Goal: Find specific page/section: Locate a particular part of the current website

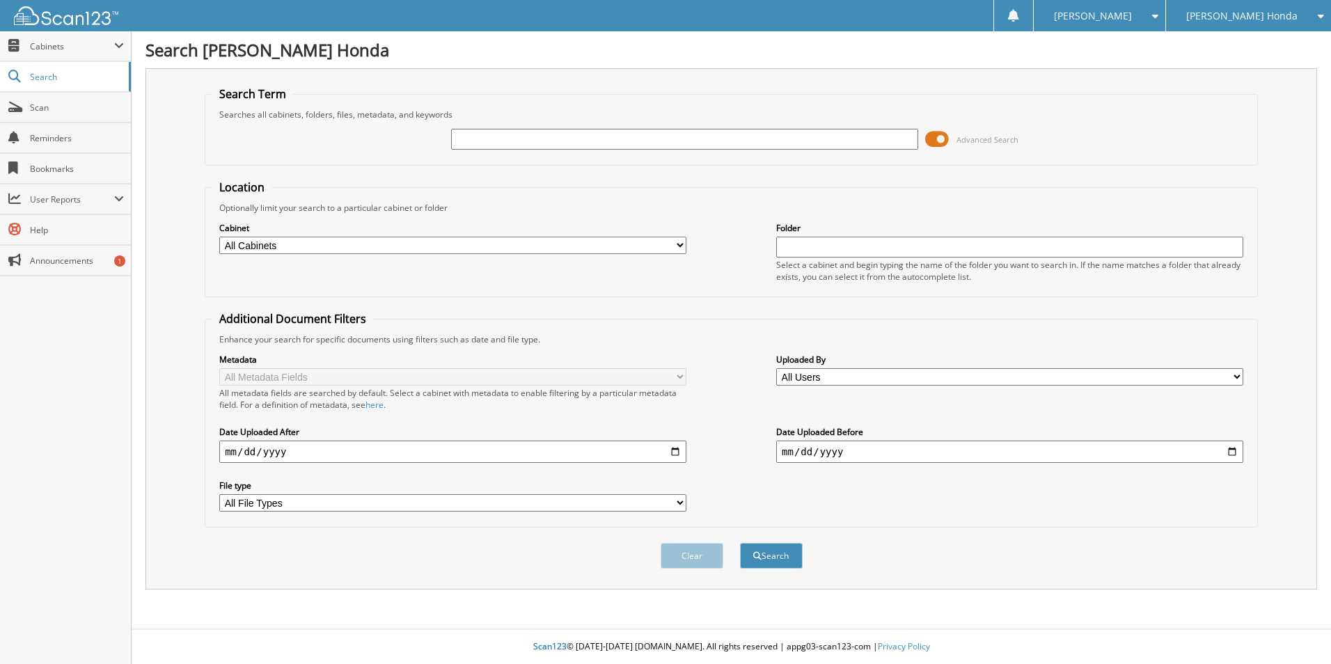
click at [480, 141] on input "text" at bounding box center [684, 139] width 467 height 21
type input "222582"
click at [740, 543] on button "Search" at bounding box center [771, 556] width 63 height 26
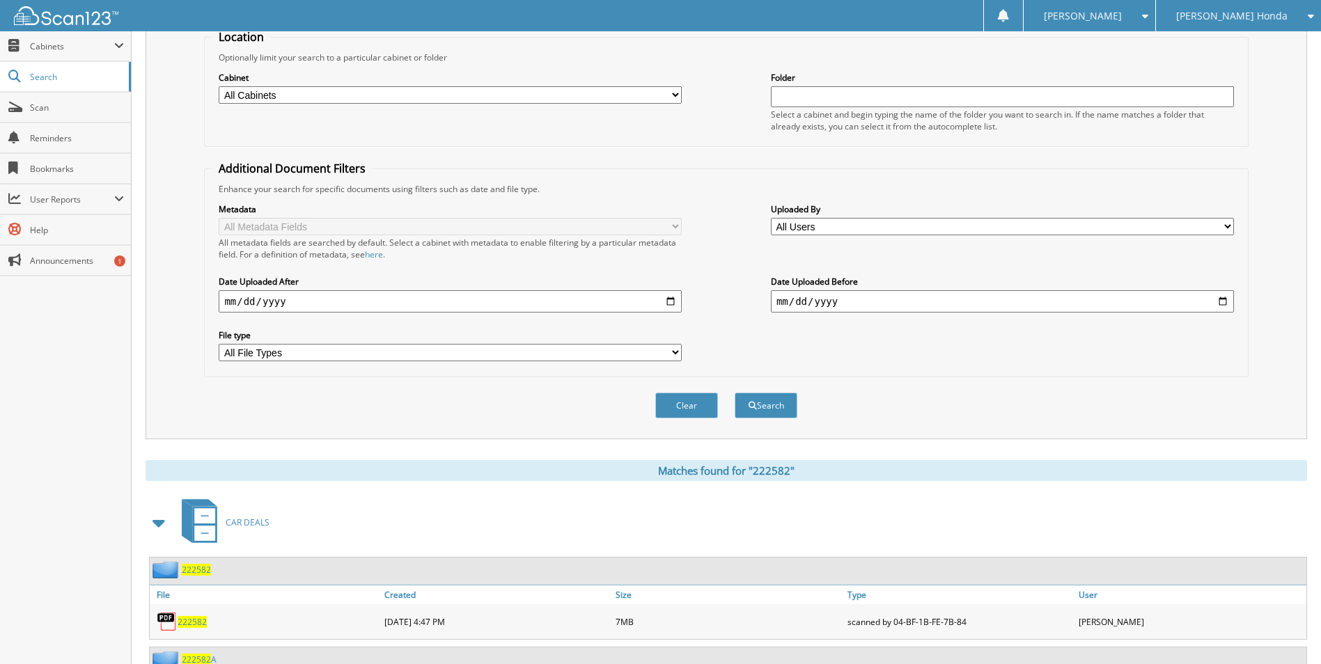
scroll to position [433, 0]
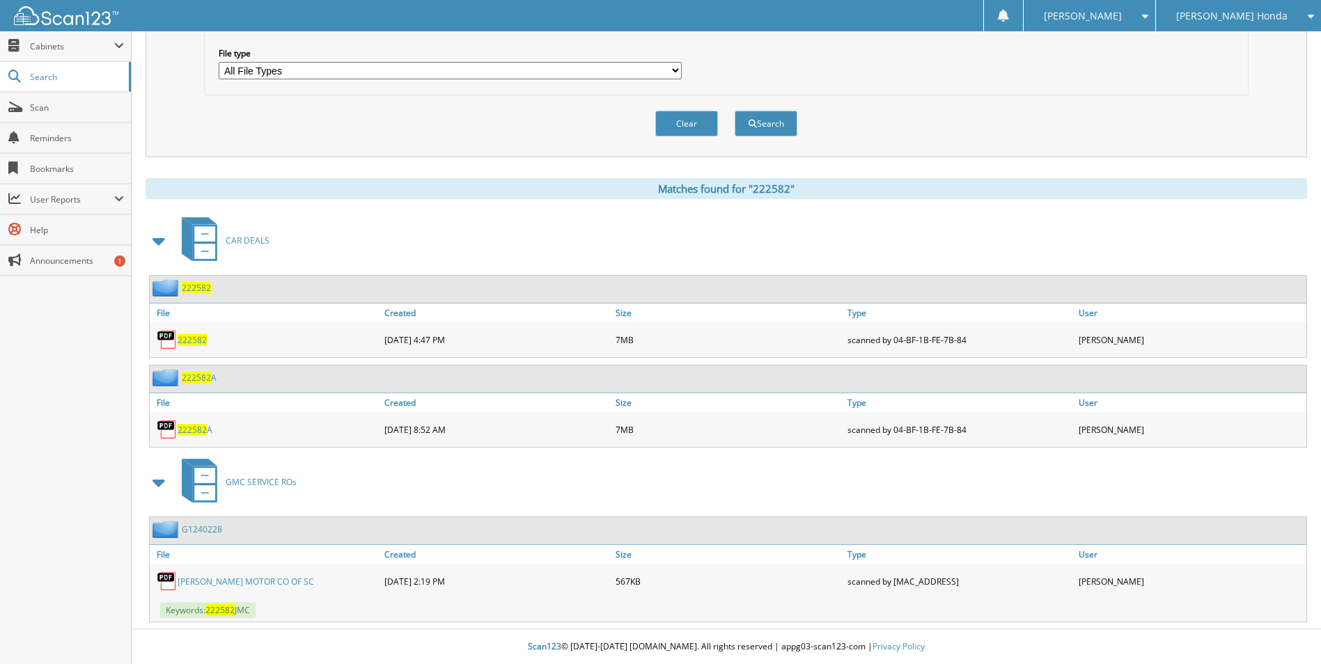
click at [193, 336] on span "222582" at bounding box center [192, 340] width 29 height 12
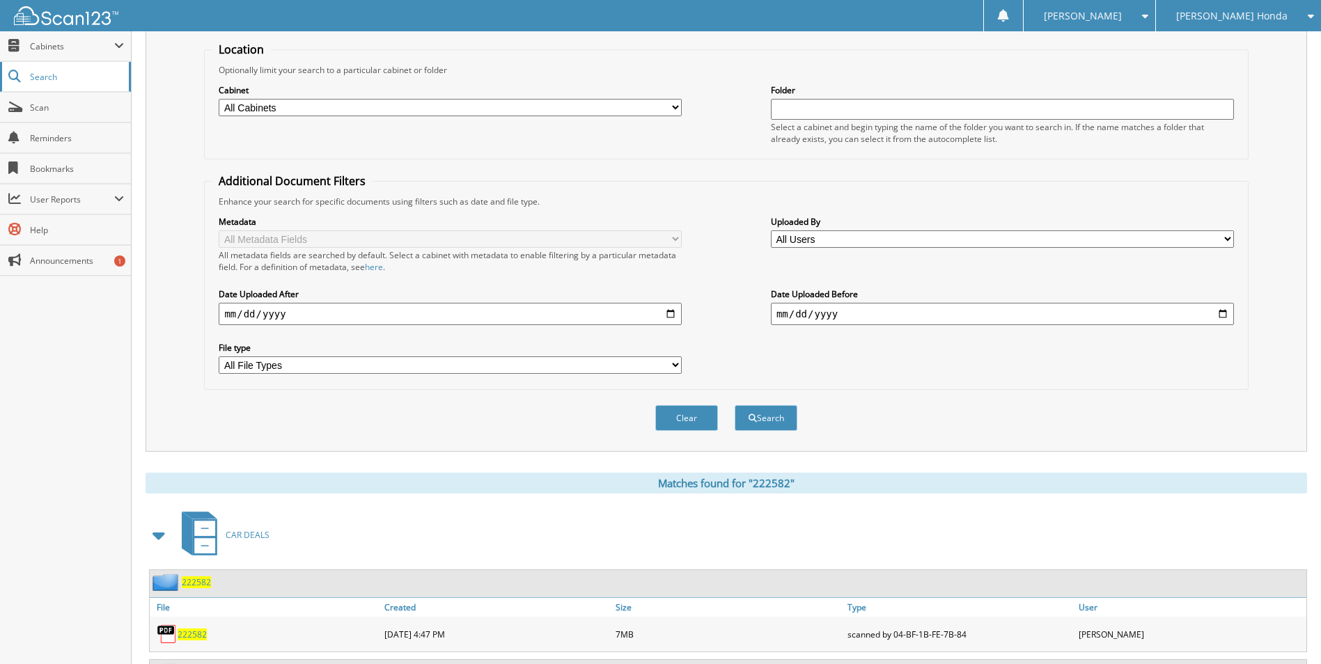
scroll to position [15, 0]
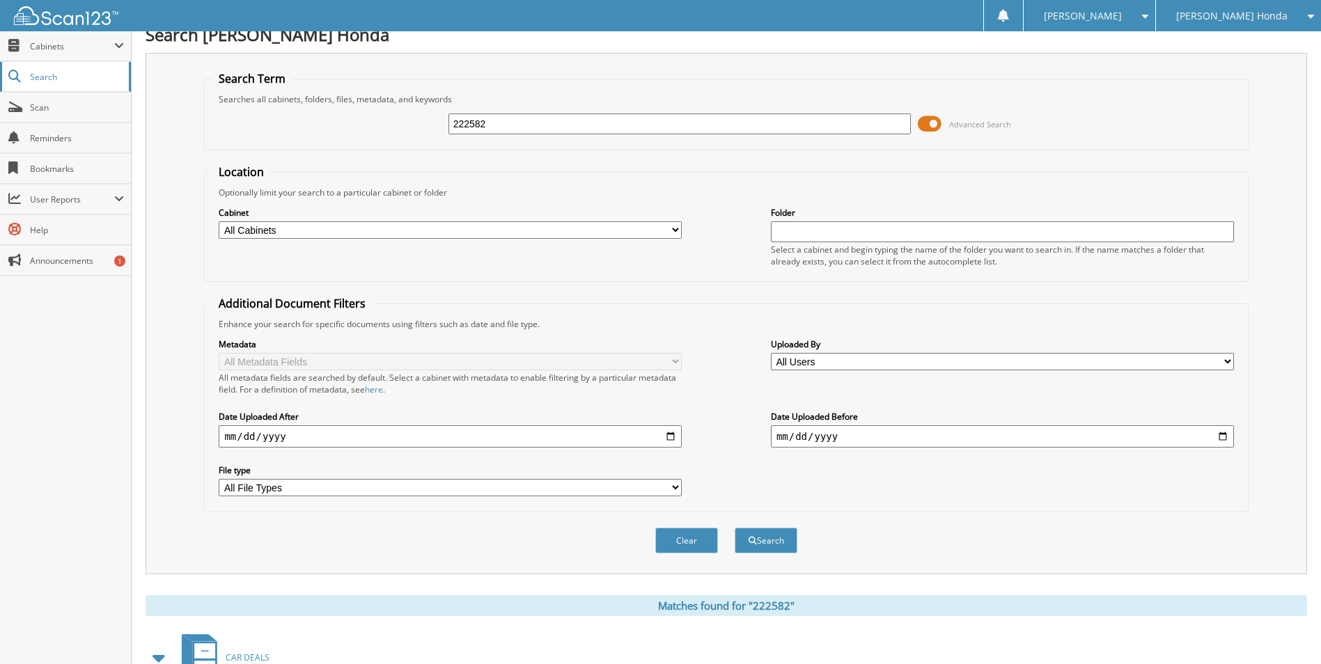
click at [39, 75] on span "Search" at bounding box center [76, 77] width 92 height 12
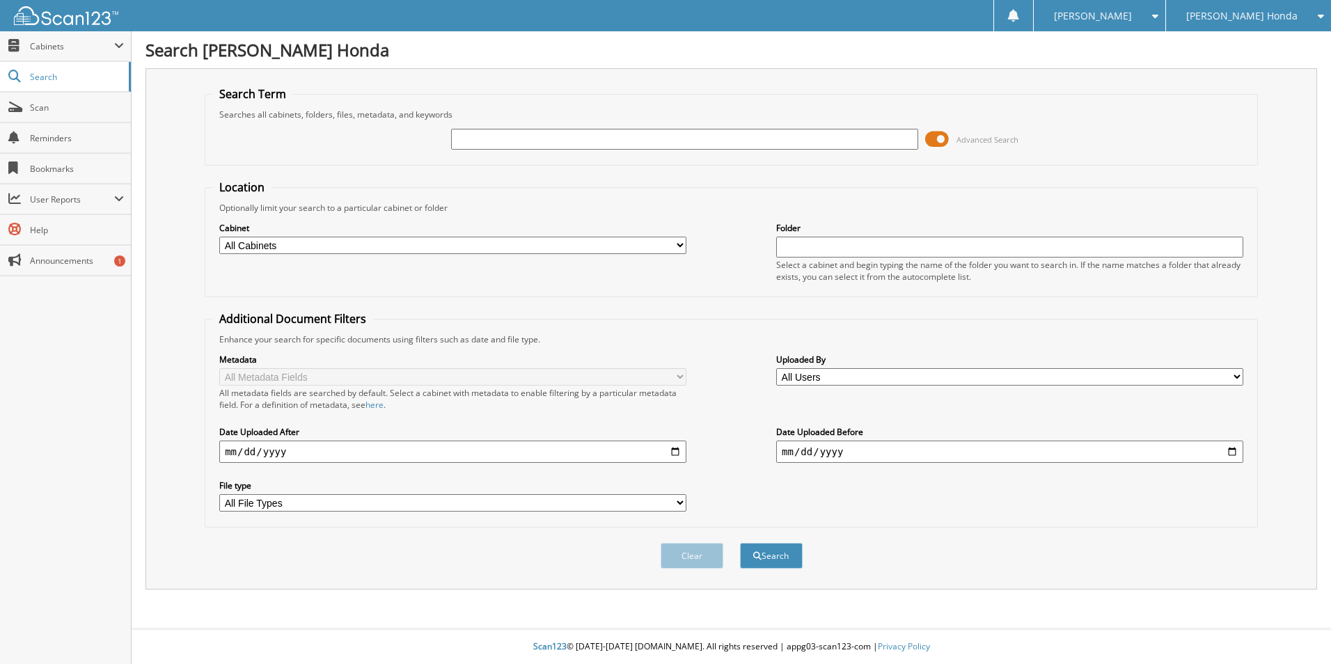
drag, startPoint x: 542, startPoint y: 140, endPoint x: 549, endPoint y: 123, distance: 18.1
click at [540, 137] on input "text" at bounding box center [684, 139] width 467 height 21
type input "233133"
click at [758, 550] on button "Search" at bounding box center [771, 556] width 63 height 26
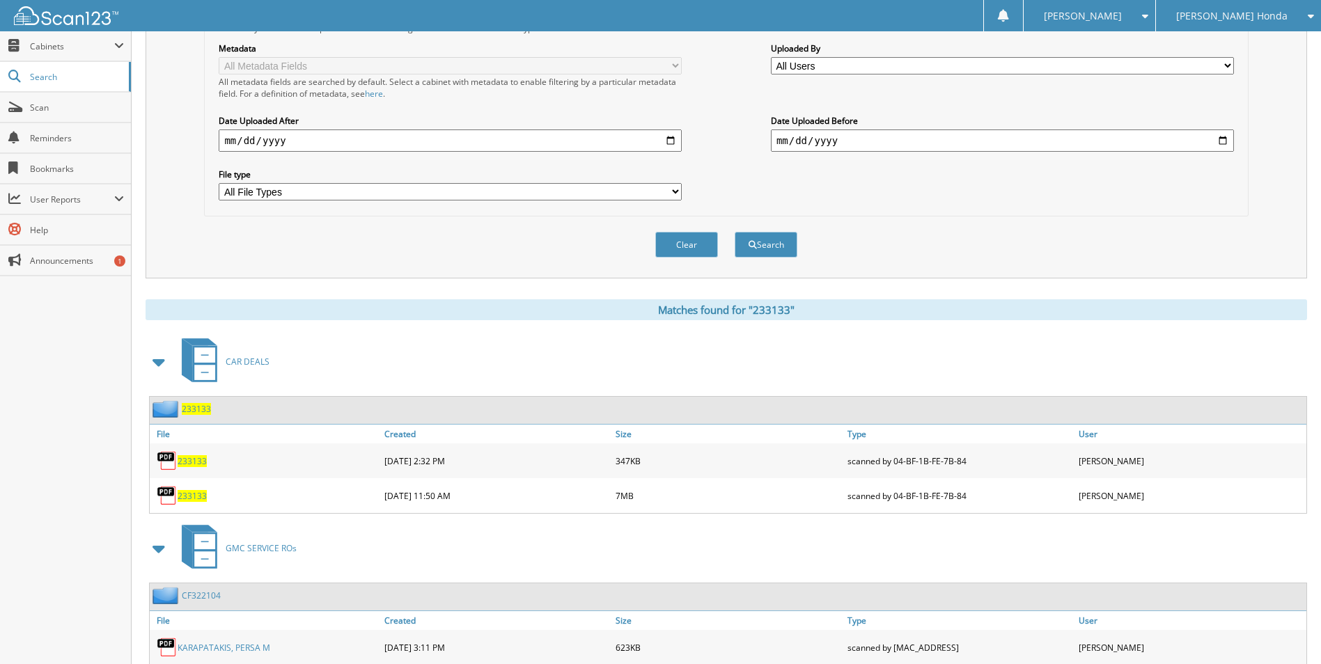
scroll to position [348, 0]
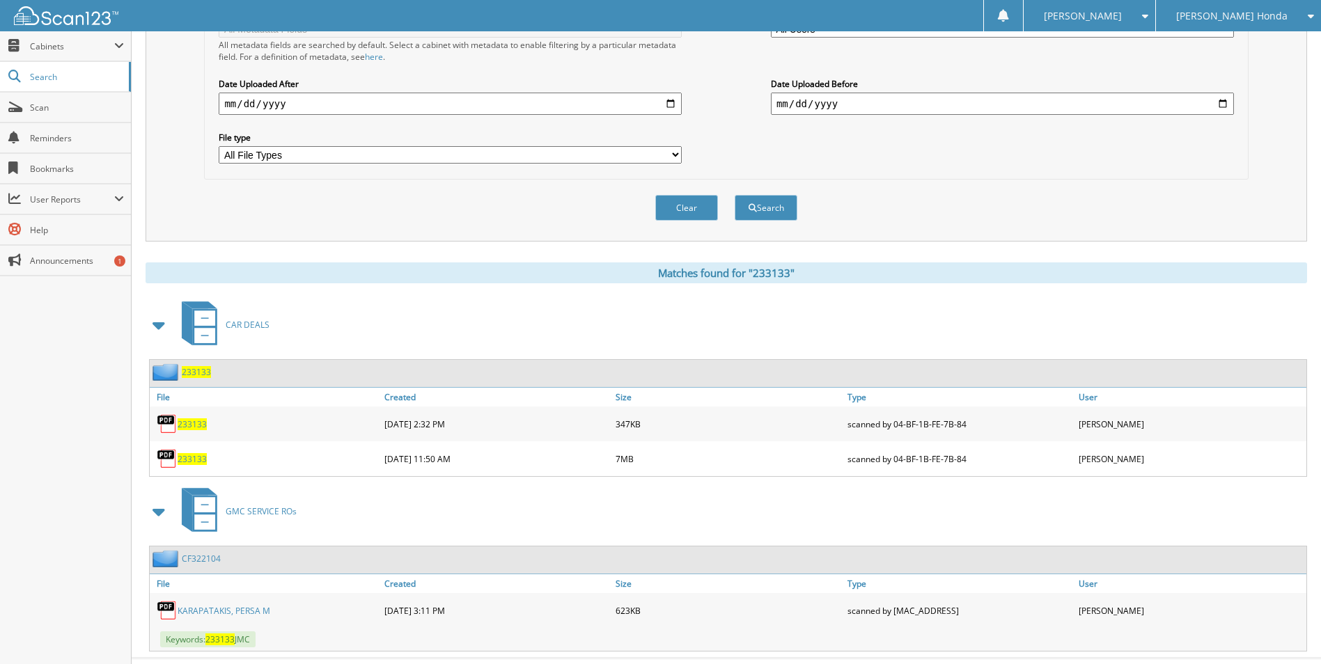
click at [189, 461] on span "233133" at bounding box center [192, 459] width 29 height 12
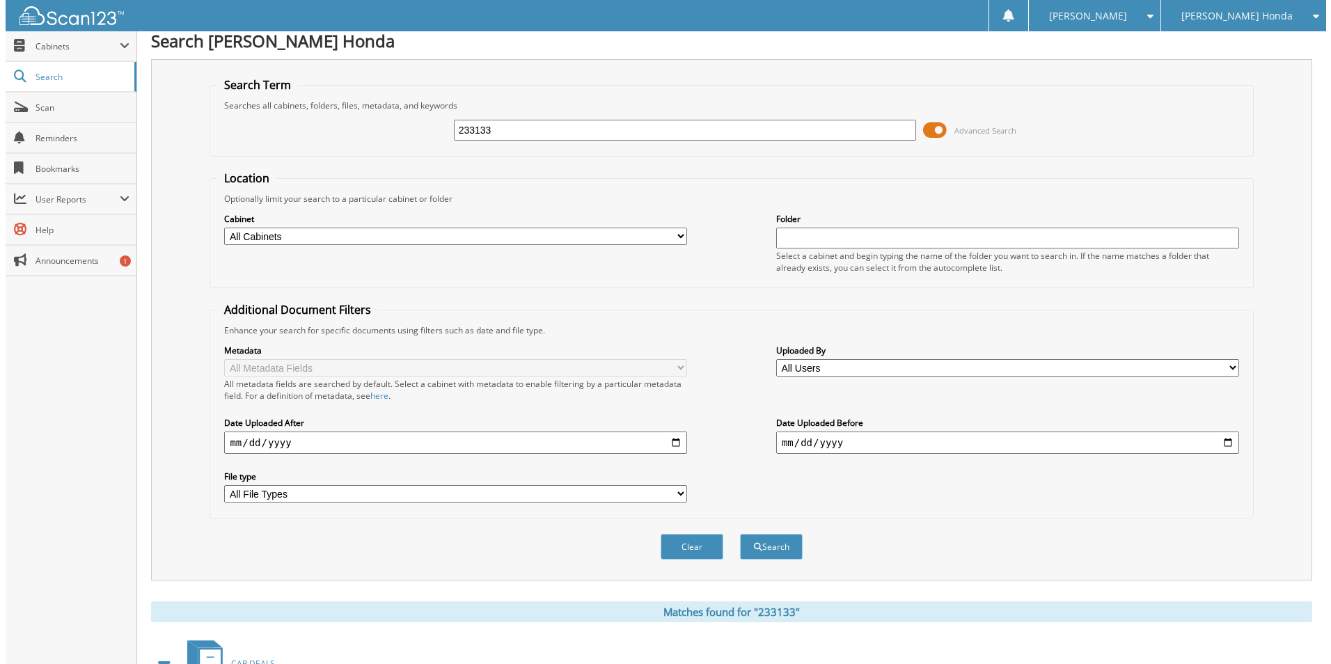
scroll to position [0, 0]
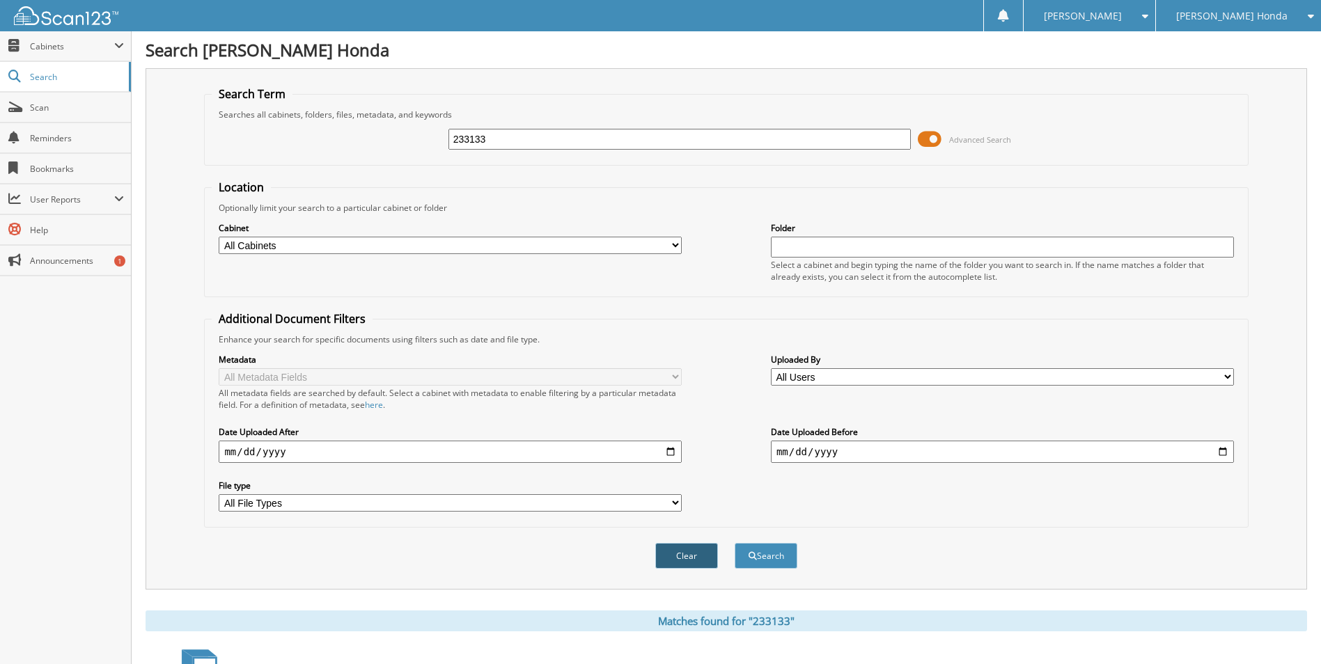
click at [692, 553] on button "Clear" at bounding box center [686, 556] width 63 height 26
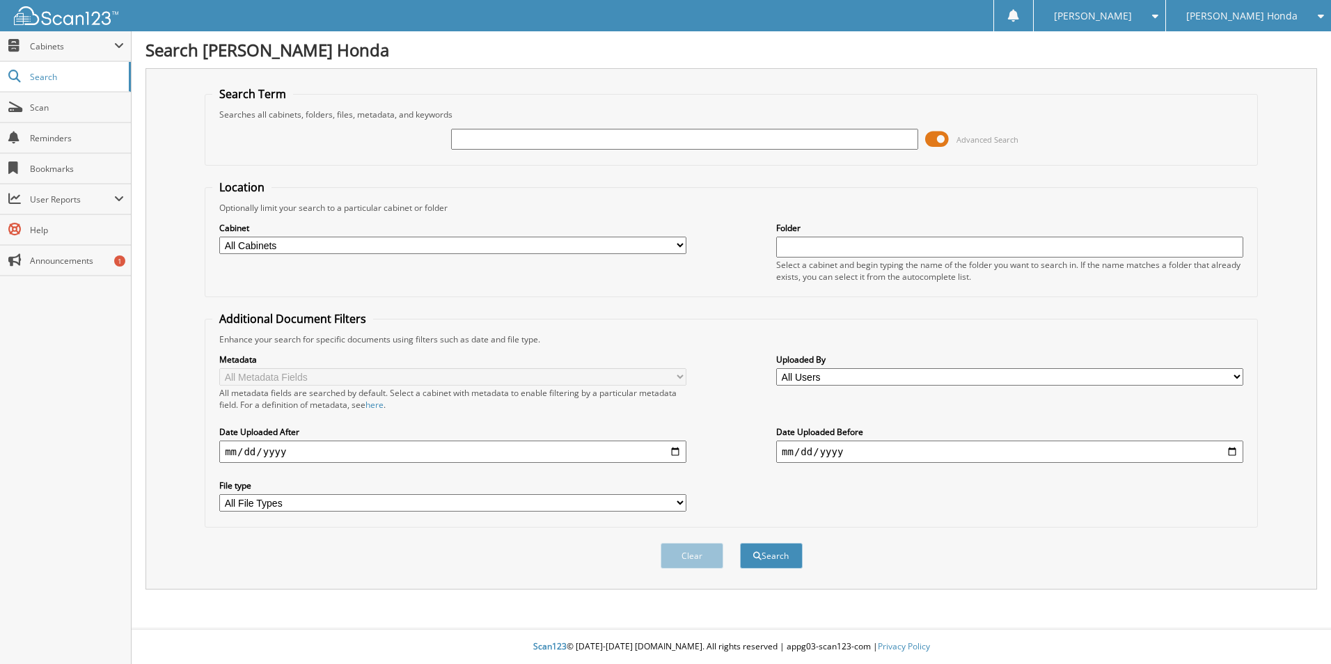
click at [488, 141] on input "text" at bounding box center [684, 139] width 467 height 21
type input "233147"
click at [740, 543] on button "Search" at bounding box center [771, 556] width 63 height 26
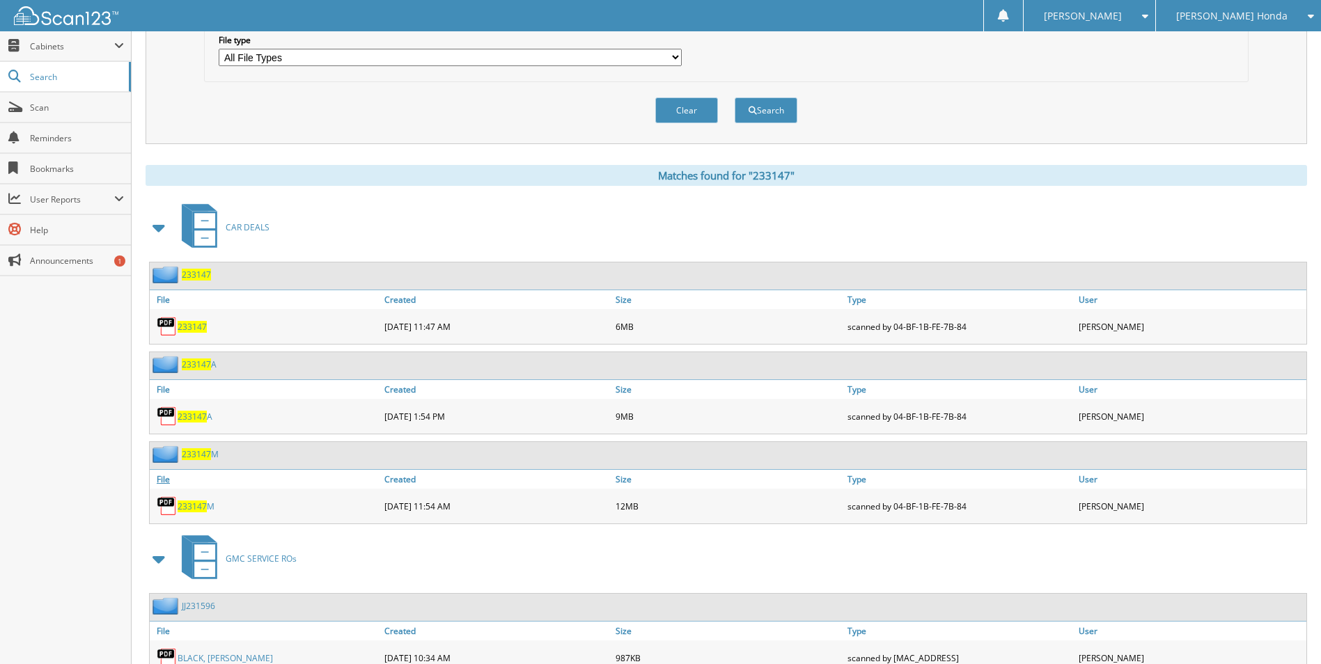
scroll to position [523, 0]
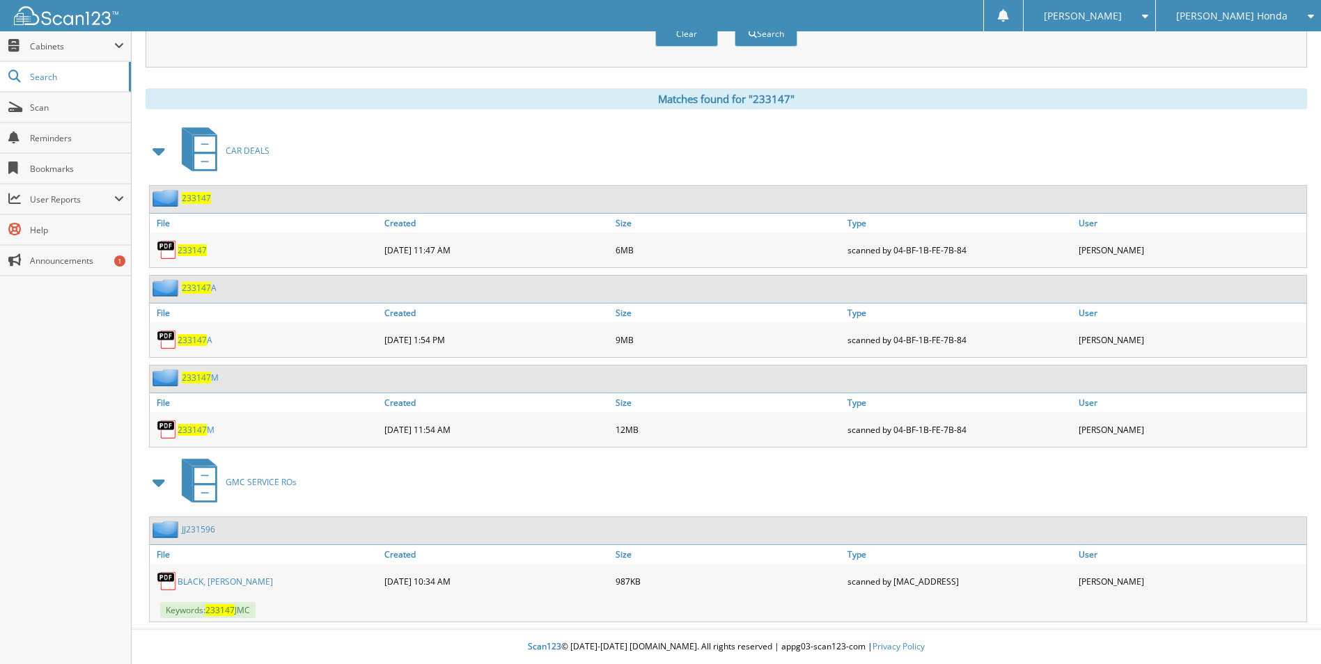
click at [195, 245] on span "233147" at bounding box center [192, 250] width 29 height 12
click at [195, 253] on span "233147" at bounding box center [192, 250] width 29 height 12
